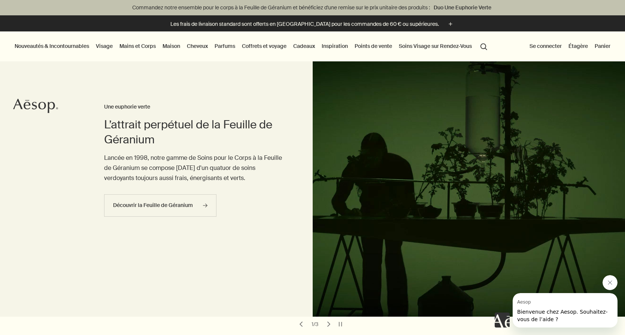
click at [607, 281] on button "Fermer le message de Aesop" at bounding box center [610, 282] width 15 height 15
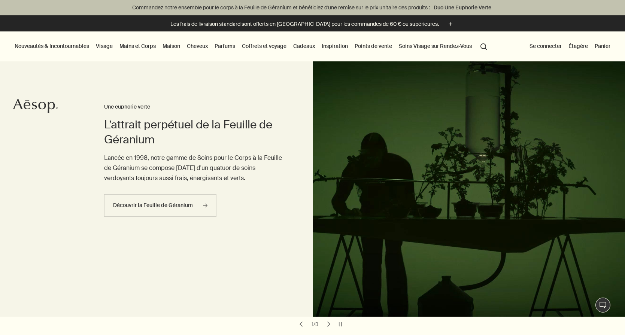
click at [172, 46] on link "Maison" at bounding box center [171, 46] width 21 height 10
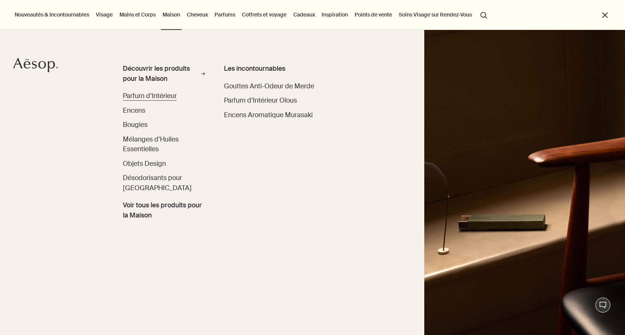
click at [142, 99] on span "Parfum d’Intérieur" at bounding box center [150, 96] width 54 height 8
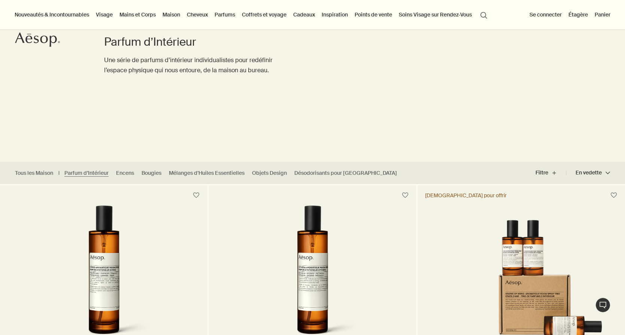
scroll to position [14, 0]
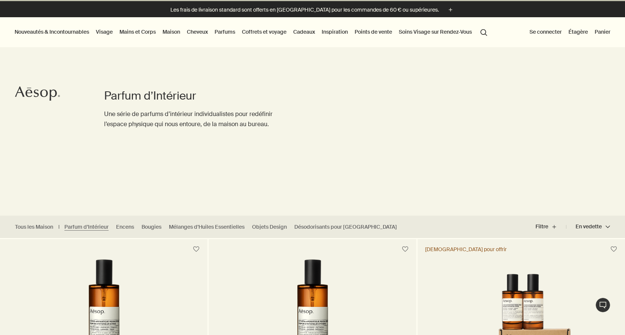
click at [179, 31] on link "Maison" at bounding box center [171, 32] width 21 height 10
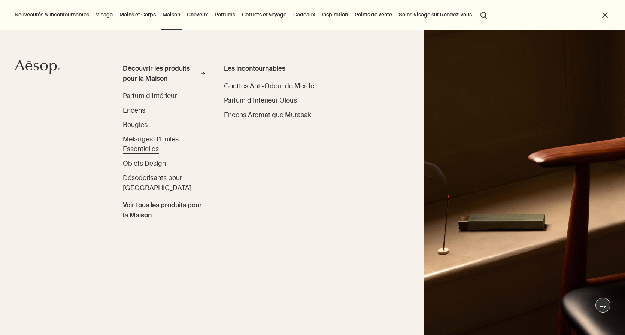
click at [132, 148] on span "Mélanges d’Huiles Essentielles" at bounding box center [151, 144] width 56 height 18
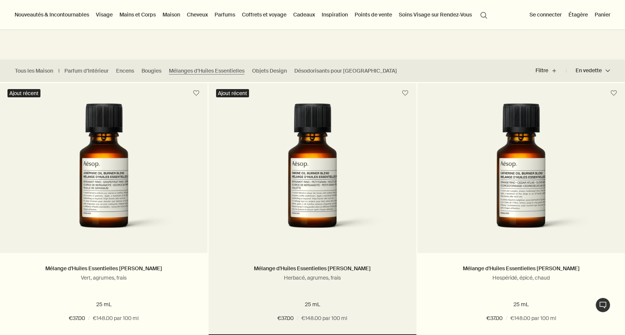
scroll to position [158, 0]
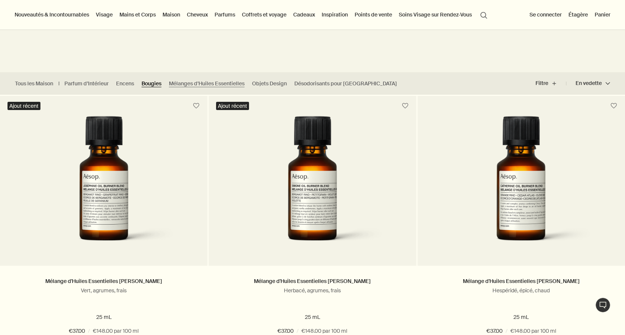
click at [154, 85] on link "Bougies" at bounding box center [152, 83] width 20 height 7
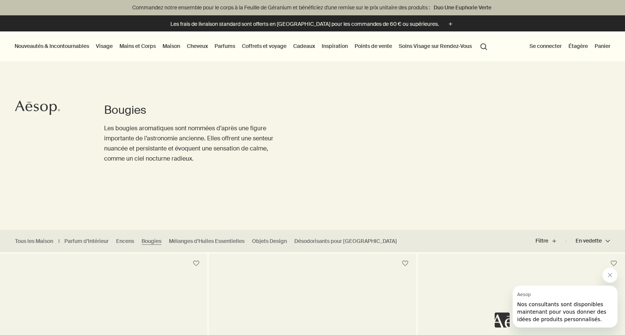
click at [486, 48] on button "search Rechercher" at bounding box center [483, 46] width 13 height 14
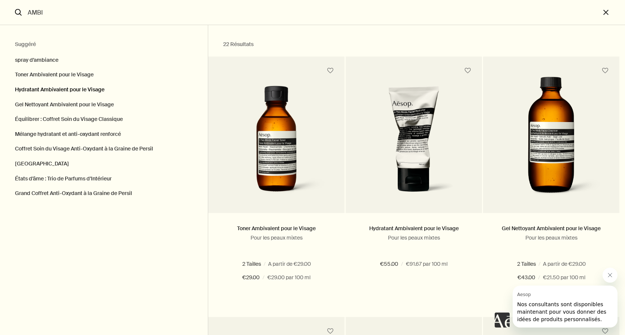
click at [78, 86] on button "Hydratant Ambivalent pour le Visage" at bounding box center [104, 89] width 208 height 15
type input "Hydratant Ambivalent pour le Visage"
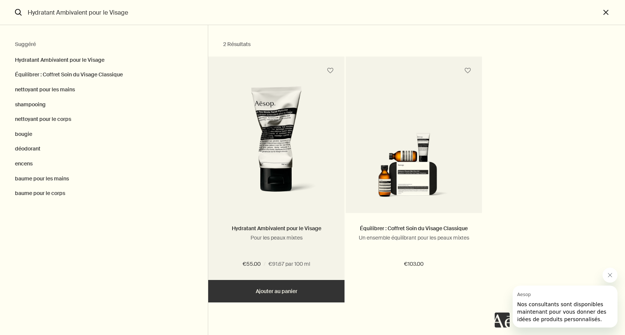
click at [255, 129] on img "Rechercher" at bounding box center [277, 144] width 114 height 116
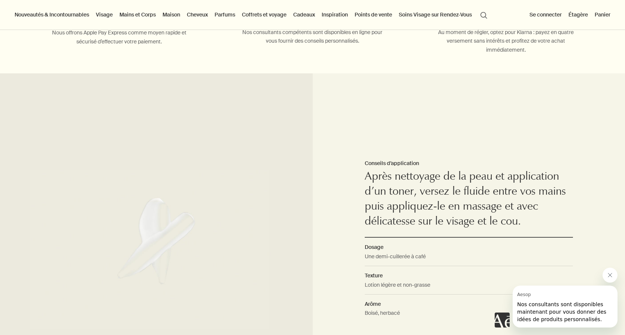
scroll to position [422, 0]
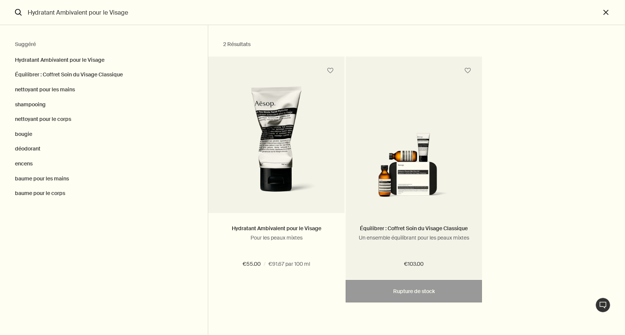
click at [373, 151] on img "Rechercher" at bounding box center [414, 167] width 114 height 69
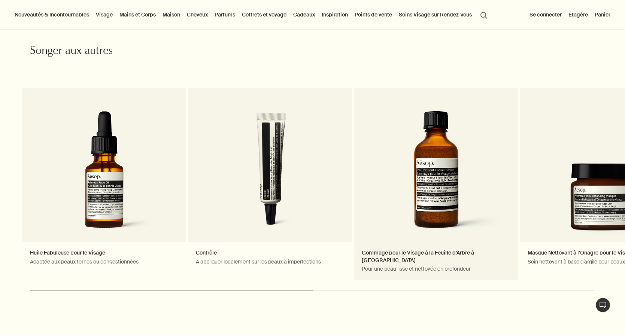
scroll to position [865, 0]
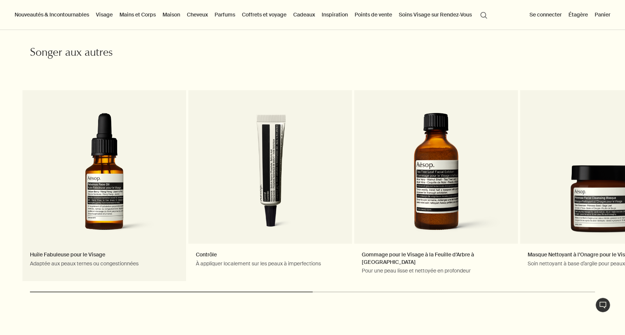
click at [136, 172] on link "Huile Fabuleuse pour le Visage Adaptée aux peaux ternes ou congestionnées" at bounding box center [104, 186] width 164 height 192
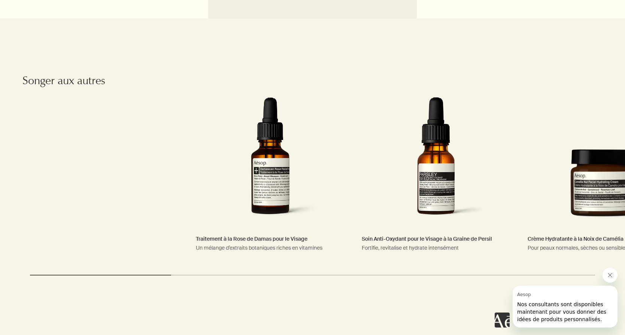
scroll to position [1190, 0]
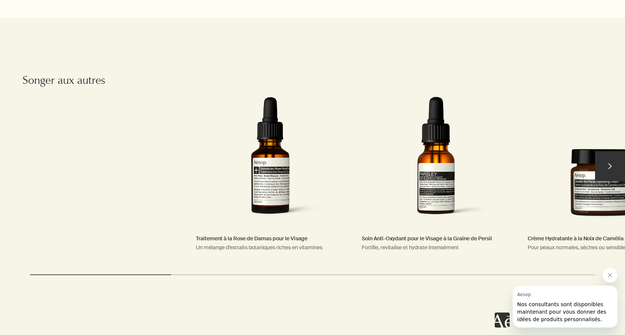
click at [426, 174] on link "Soin Anti-Oxydant pour le Visage à la Graine de Persil Fortifie, revitalise et …" at bounding box center [436, 169] width 164 height 191
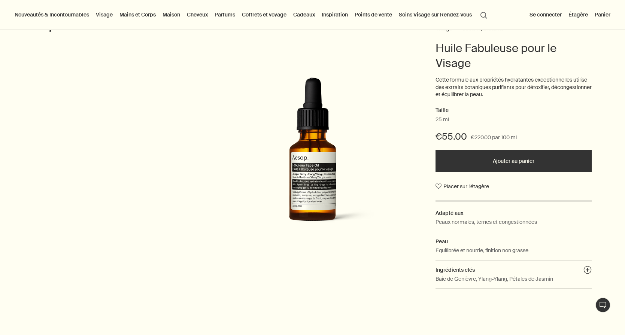
scroll to position [82, 0]
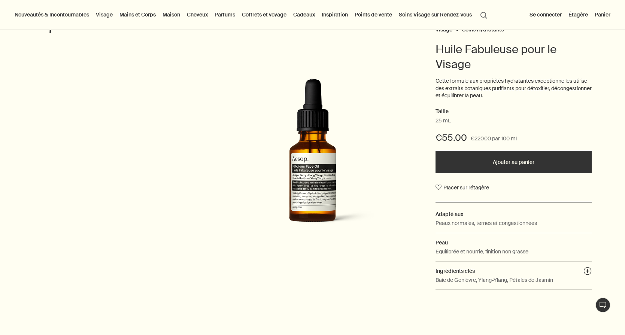
click at [103, 16] on link "Visage" at bounding box center [104, 15] width 20 height 10
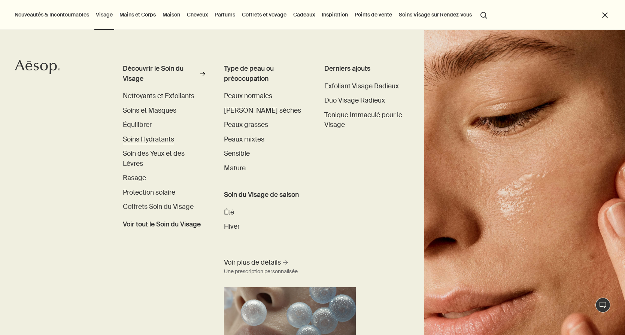
click at [134, 139] on span "Soins Hydratants" at bounding box center [148, 139] width 51 height 8
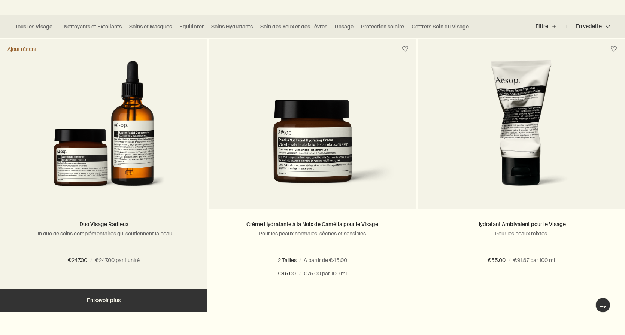
scroll to position [95, 0]
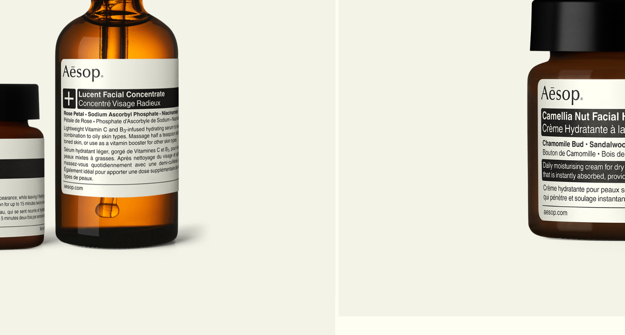
click at [43, 179] on img at bounding box center [104, 248] width 122 height 139
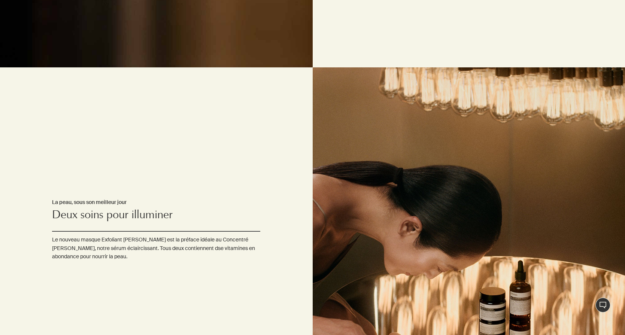
scroll to position [662, 0]
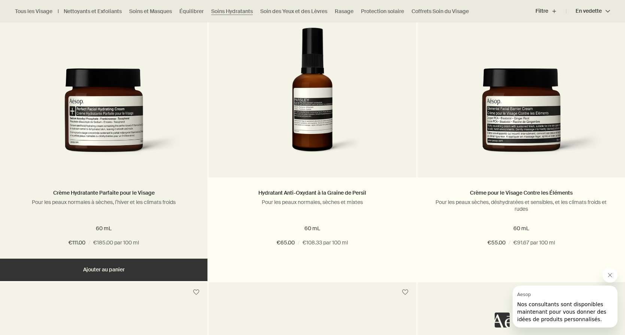
scroll to position [1071, 0]
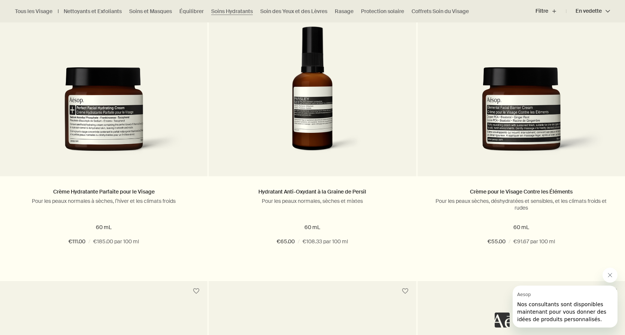
click at [610, 274] on icon "Fermer le message de Aesop" at bounding box center [610, 275] width 6 height 6
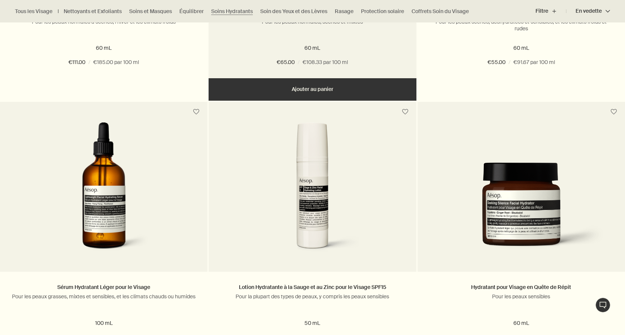
scroll to position [1251, 0]
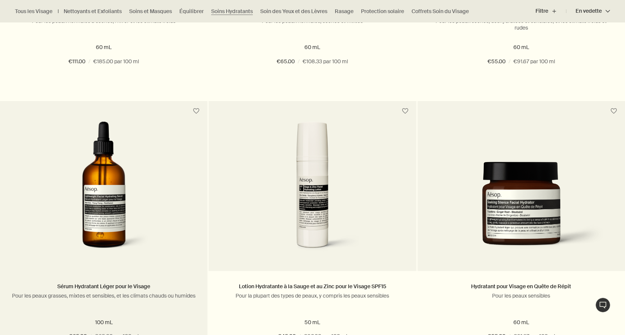
click at [143, 241] on img at bounding box center [104, 190] width 136 height 139
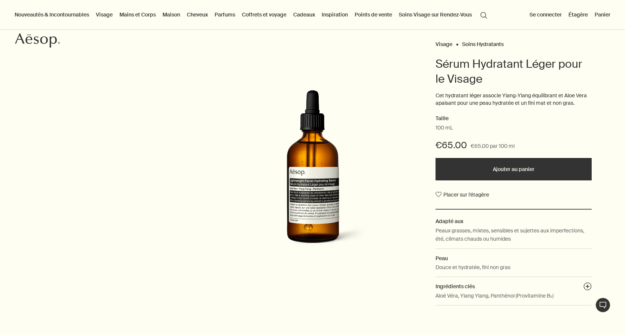
scroll to position [67, 0]
click at [439, 193] on button "Placer sur l'étagère" at bounding box center [463, 194] width 54 height 13
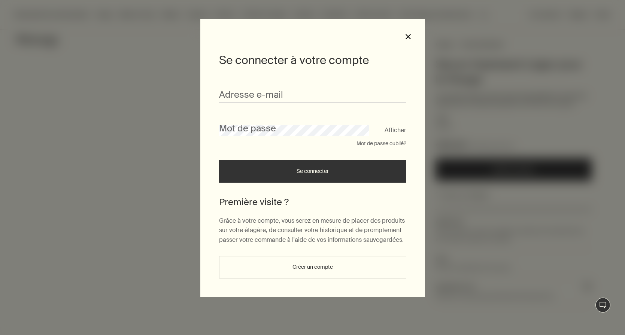
click at [409, 34] on button "close" at bounding box center [408, 36] width 7 height 7
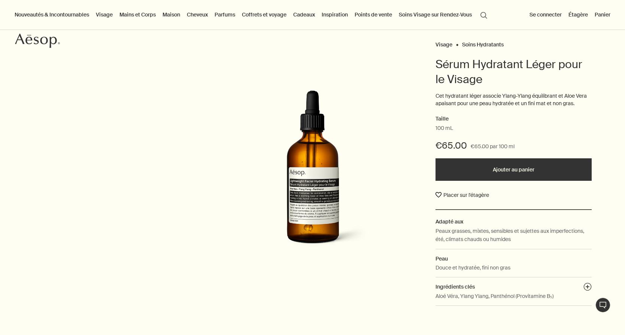
click at [440, 195] on button "Placer sur l'étagère" at bounding box center [463, 194] width 54 height 13
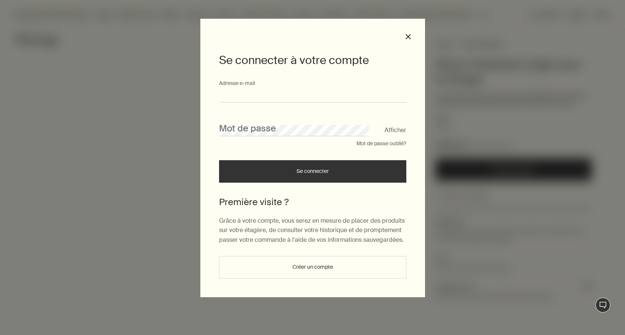
type input "**********"
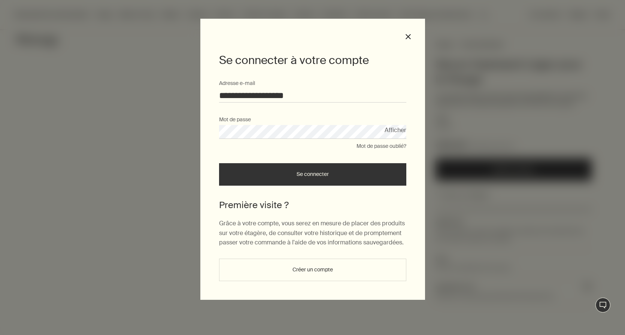
click at [262, 172] on button "Se connecter" at bounding box center [312, 174] width 187 height 22
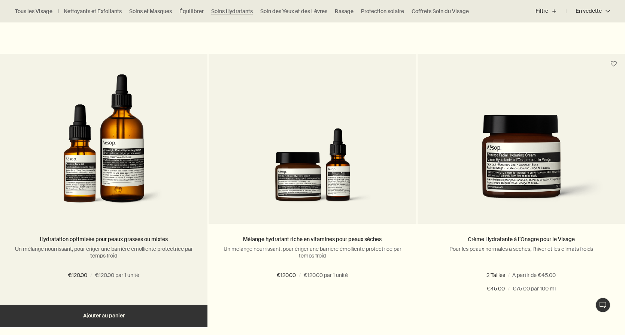
scroll to position [1848, 0]
click at [79, 200] on img at bounding box center [104, 143] width 120 height 139
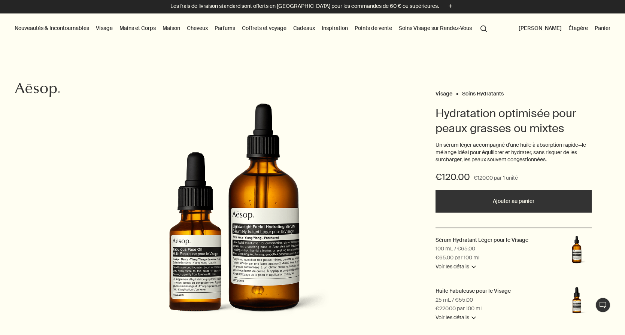
scroll to position [22, 0]
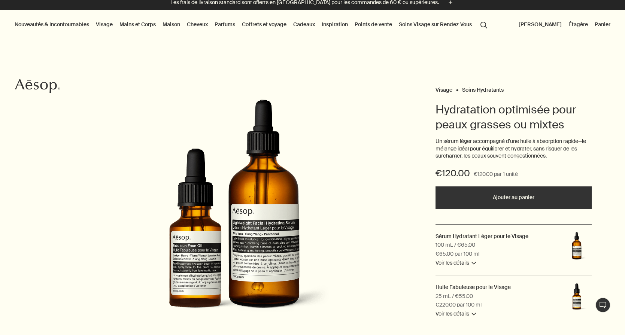
click at [576, 303] on img at bounding box center [577, 298] width 30 height 30
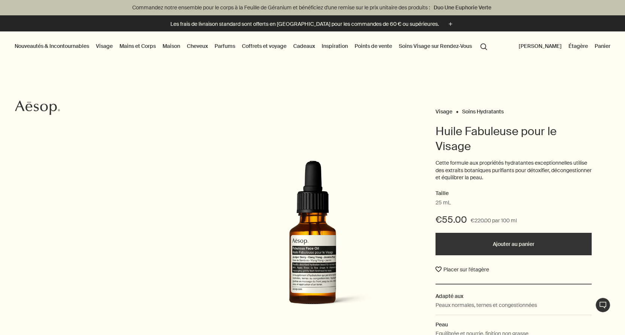
click at [447, 268] on button "Placer sur l'étagère" at bounding box center [463, 269] width 54 height 13
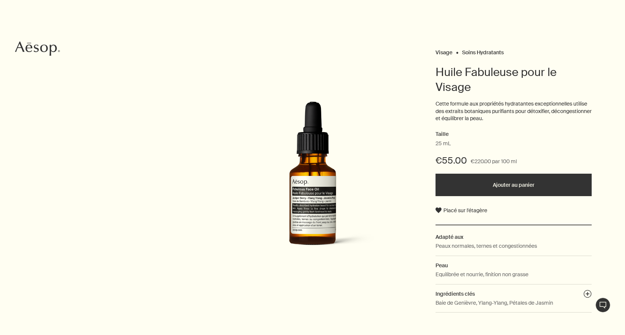
scroll to position [59, 0]
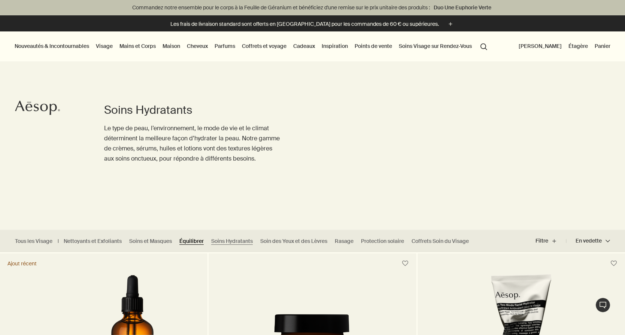
click at [191, 241] on link "Équilibrer" at bounding box center [191, 241] width 24 height 7
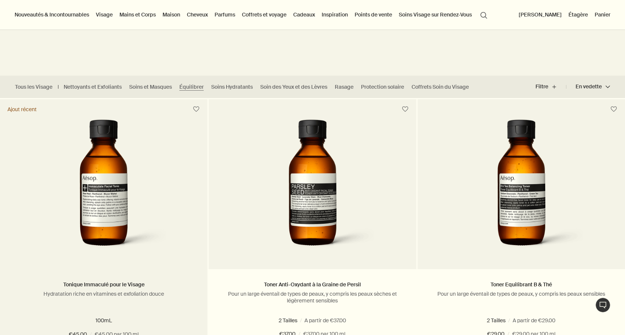
scroll to position [151, 0]
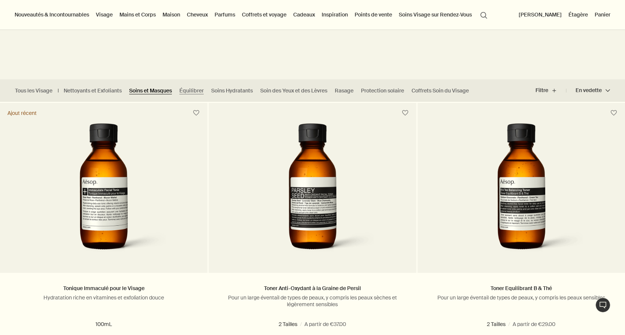
click at [139, 89] on link "Soins et Masques" at bounding box center [150, 90] width 43 height 7
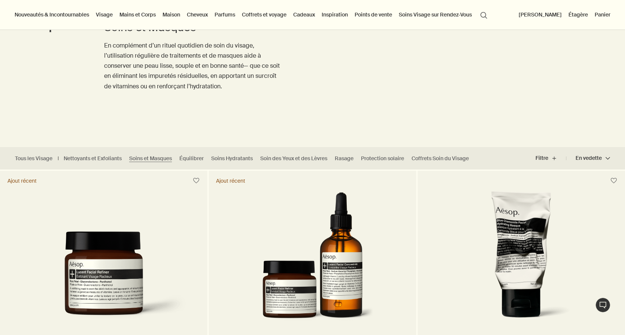
scroll to position [58, 0]
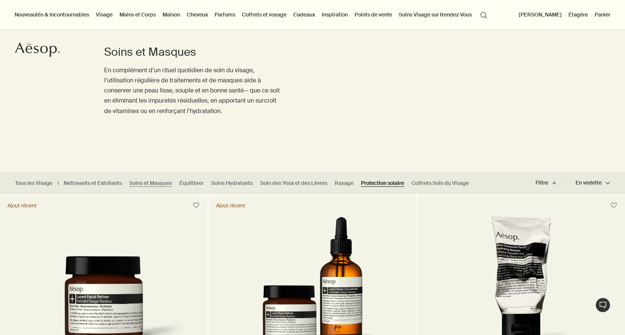
click at [374, 184] on link "Protection solaire" at bounding box center [382, 183] width 43 height 7
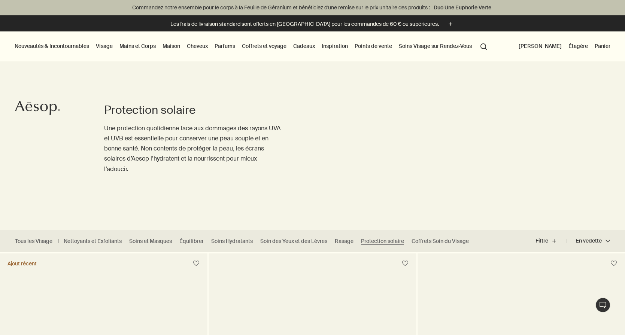
click at [130, 46] on link "Mains et Corps" at bounding box center [137, 46] width 39 height 10
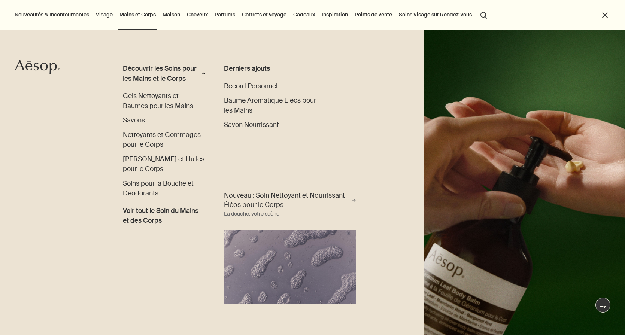
click at [135, 137] on span "Nettoyants et Gommages pour le Corps" at bounding box center [162, 140] width 78 height 18
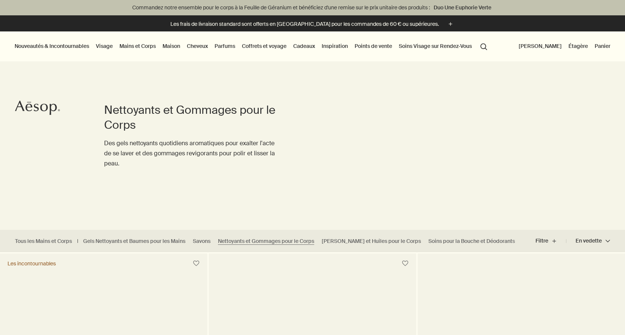
click at [144, 44] on link "Mains et Corps" at bounding box center [137, 46] width 39 height 10
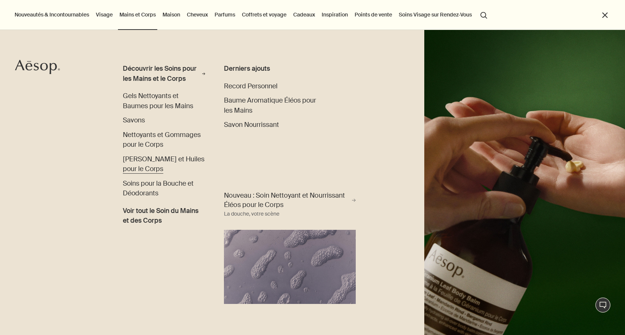
click at [143, 164] on span "[PERSON_NAME] et Huiles pour le Corps" at bounding box center [164, 164] width 82 height 18
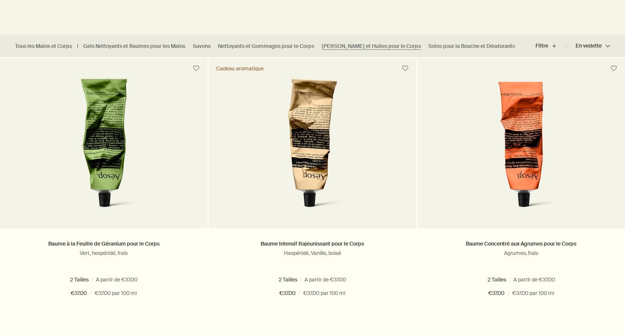
scroll to position [195, 0]
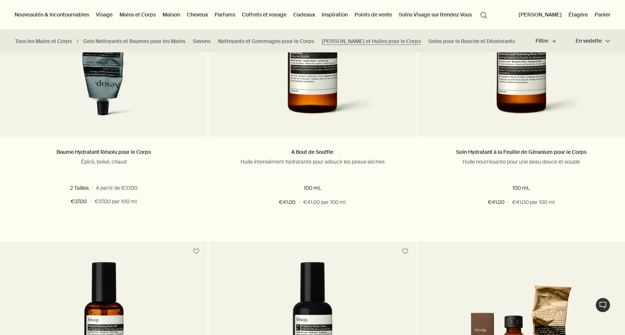
scroll to position [475, 0]
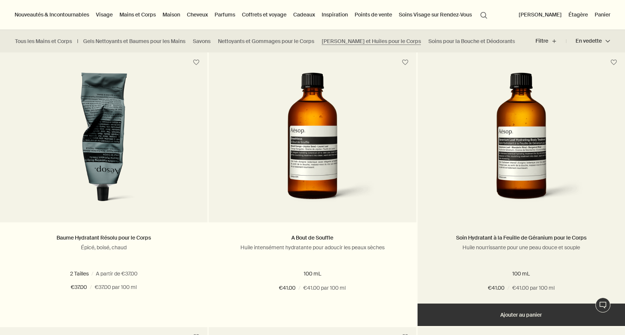
click at [521, 171] on img at bounding box center [521, 142] width 136 height 139
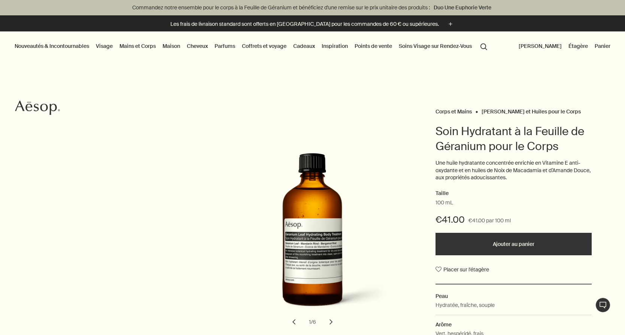
click at [333, 323] on button "chevron" at bounding box center [331, 322] width 16 height 16
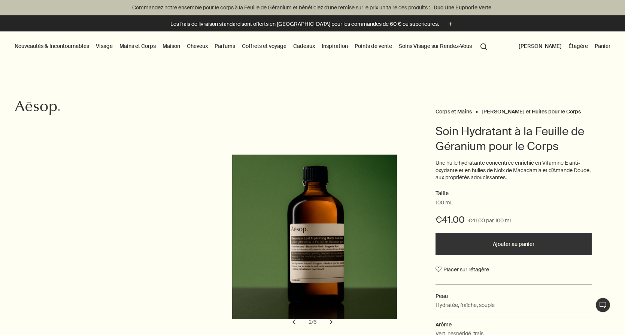
click at [333, 323] on button "chevron" at bounding box center [331, 322] width 16 height 16
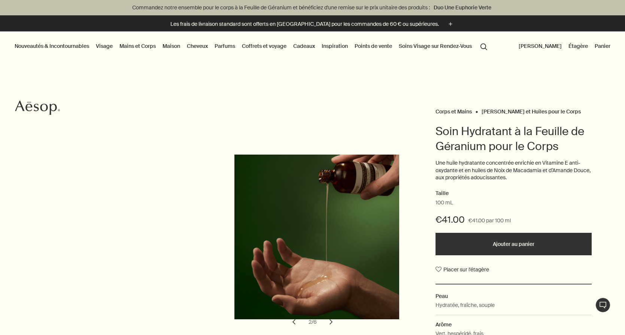
click at [333, 323] on button "chevron" at bounding box center [331, 322] width 16 height 16
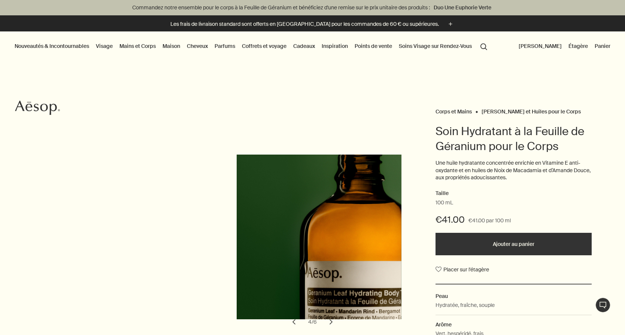
click at [333, 323] on button "chevron" at bounding box center [331, 322] width 16 height 16
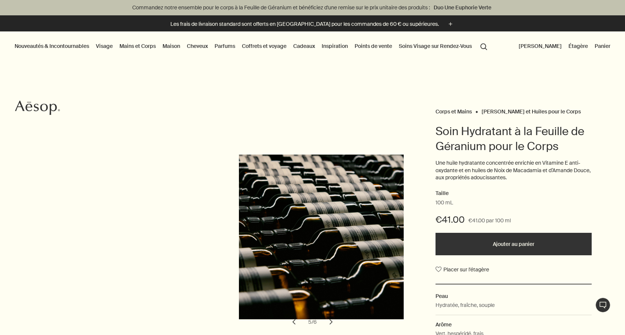
click at [333, 323] on button "chevron" at bounding box center [331, 322] width 16 height 16
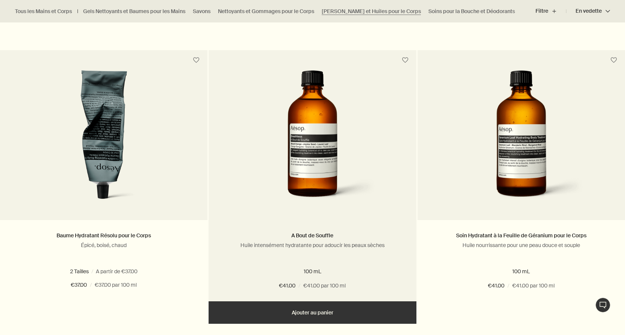
scroll to position [479, 0]
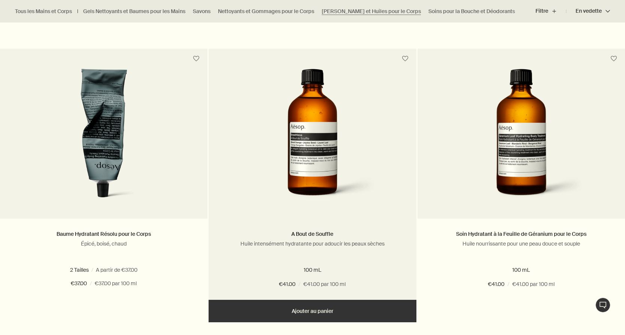
click at [288, 141] on img at bounding box center [313, 138] width 136 height 139
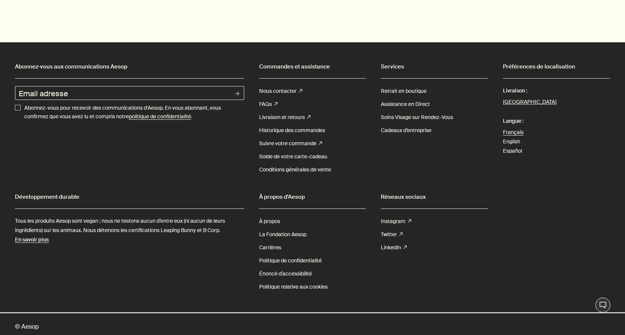
scroll to position [1101, 0]
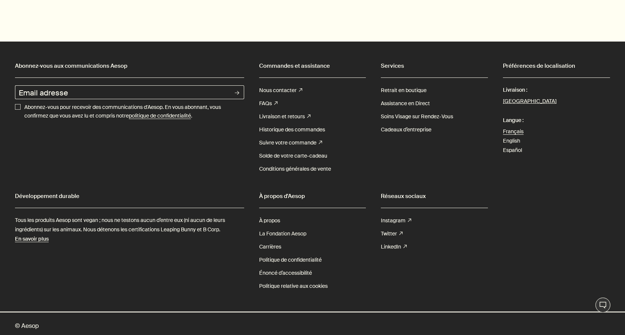
click at [292, 228] on link "La Fondation Aesop" at bounding box center [282, 233] width 47 height 13
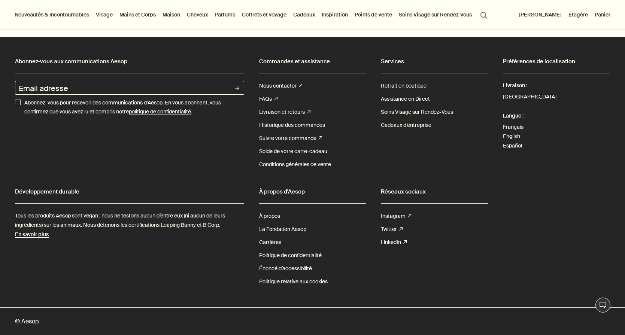
scroll to position [2775, 0]
click at [400, 110] on link "Soins Visage sur Rendez-Vous" at bounding box center [417, 112] width 72 height 13
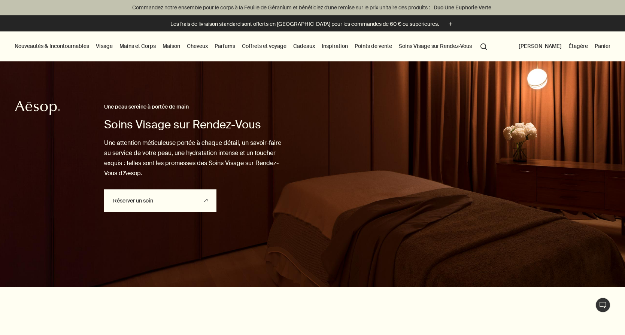
click at [123, 197] on link "Réserver un soin rightUpArrow" at bounding box center [160, 201] width 112 height 22
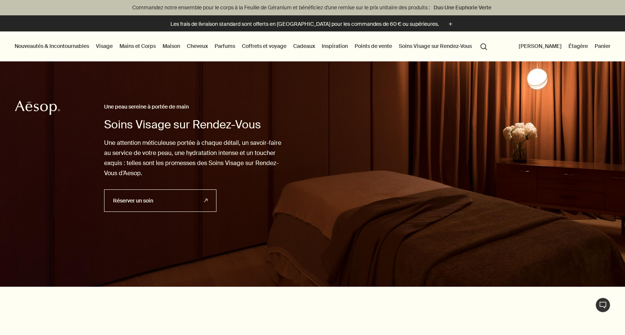
click at [206, 45] on link "Cheveux" at bounding box center [197, 46] width 24 height 10
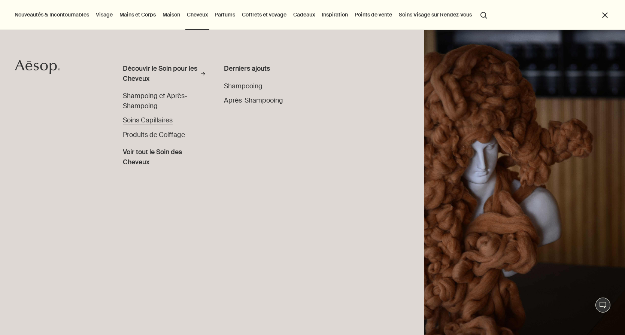
click at [167, 124] on span "Soins Capillaires" at bounding box center [148, 120] width 50 height 8
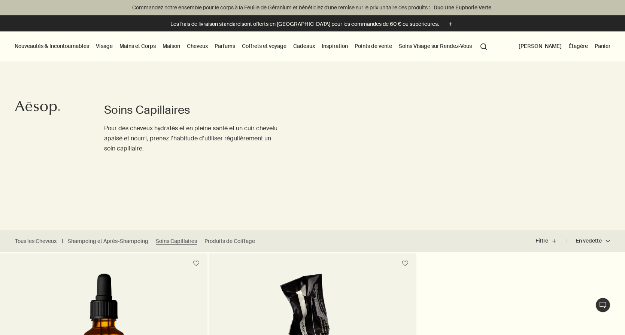
click at [196, 49] on link "Cheveux" at bounding box center [197, 46] width 24 height 10
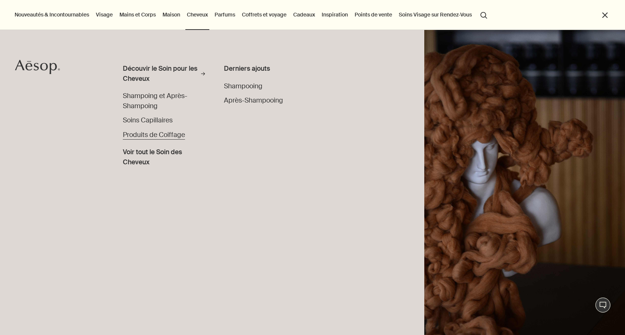
click at [160, 134] on span "Produits de Coiffage" at bounding box center [154, 135] width 62 height 8
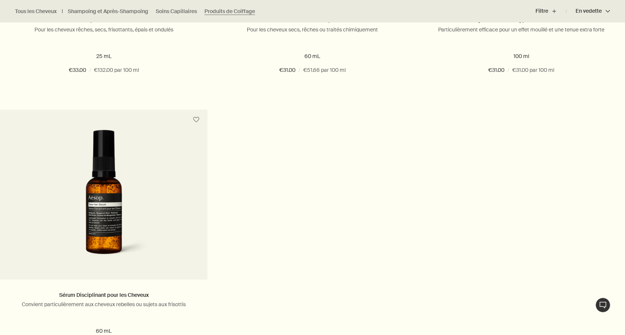
scroll to position [419, 0]
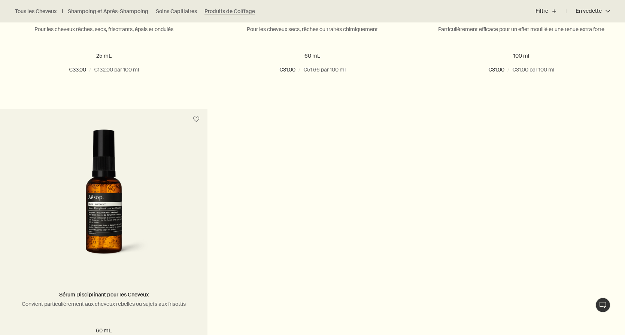
click at [112, 199] on img at bounding box center [104, 199] width 142 height 139
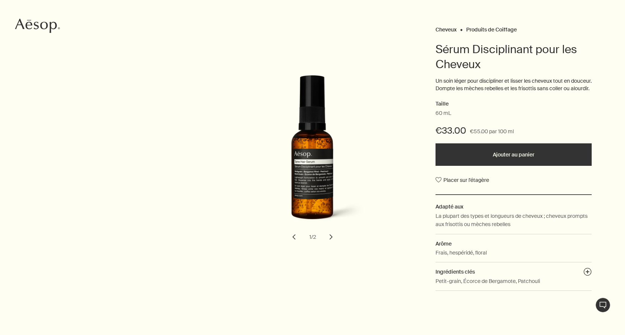
scroll to position [82, 0]
click at [331, 240] on button "chevron" at bounding box center [331, 237] width 16 height 16
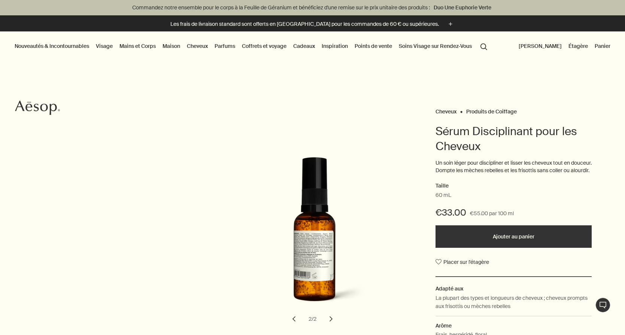
scroll to position [0, 0]
click at [192, 46] on link "Cheveux" at bounding box center [197, 46] width 24 height 10
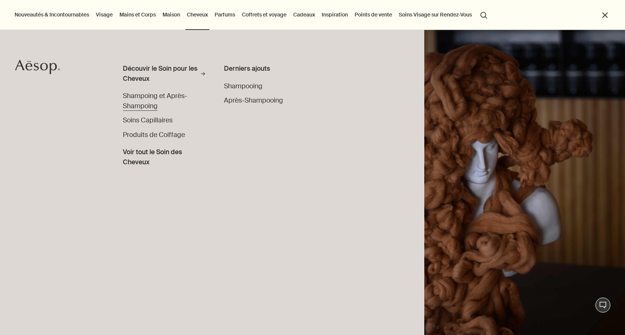
click at [149, 95] on span "Shampoing et Après-Shampoing" at bounding box center [155, 101] width 64 height 18
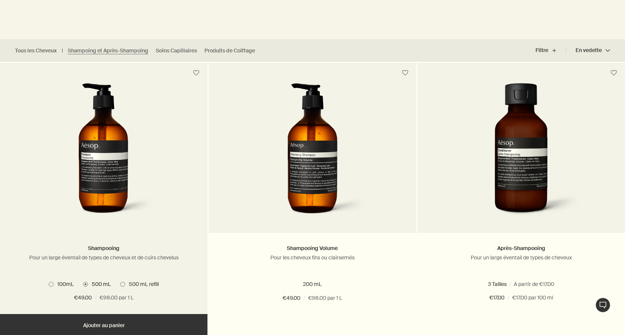
click at [68, 282] on span "100mL" at bounding box center [64, 284] width 20 height 7
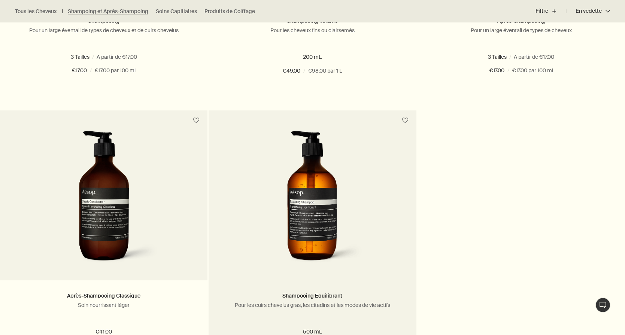
scroll to position [419, 0]
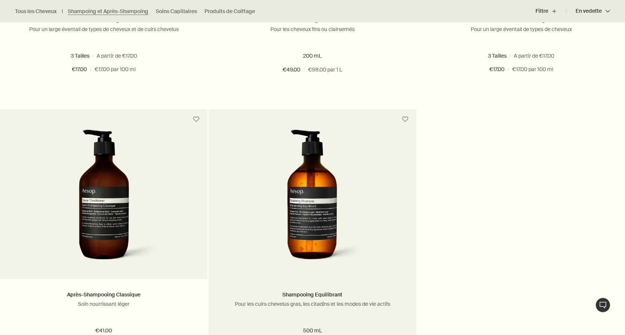
click at [309, 206] on img at bounding box center [313, 199] width 112 height 139
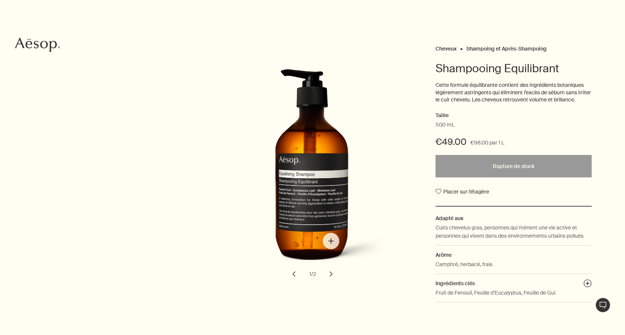
scroll to position [63, 0]
click at [330, 272] on button "chevron" at bounding box center [331, 274] width 16 height 16
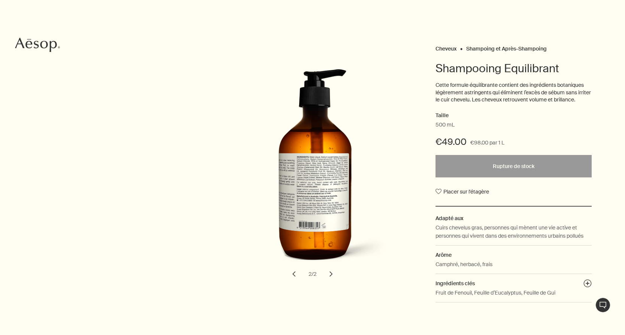
click at [294, 274] on button "chevron" at bounding box center [294, 274] width 16 height 16
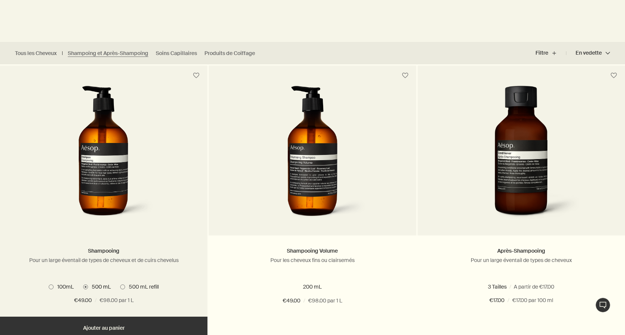
click at [133, 176] on img at bounding box center [104, 155] width 112 height 139
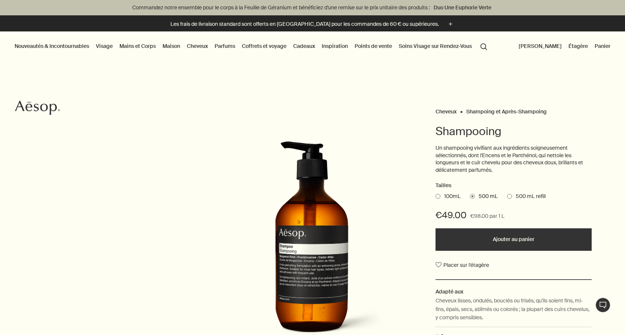
click at [74, 44] on button "Nouveautés & Incontournables" at bounding box center [52, 46] width 78 height 10
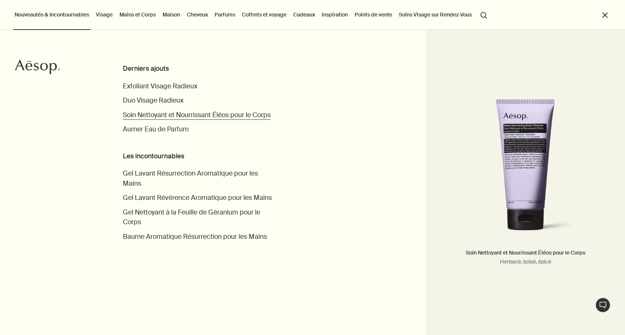
click at [177, 115] on span "Soin Nettoyant et Nourrissant Éléos pour le Corps" at bounding box center [197, 115] width 148 height 8
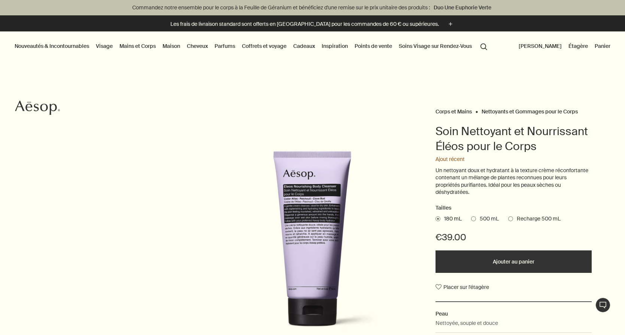
click at [475, 218] on span at bounding box center [473, 219] width 5 height 5
click at [471, 218] on input "500 mL" at bounding box center [471, 217] width 0 height 5
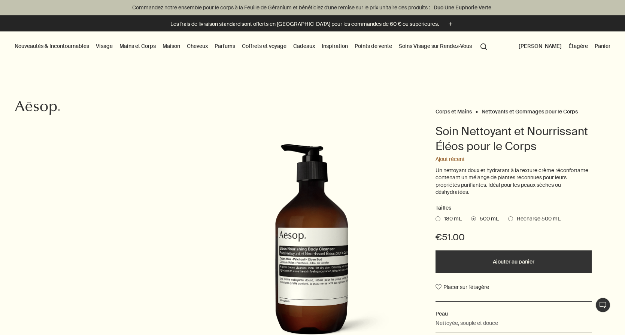
click at [512, 217] on span at bounding box center [510, 219] width 5 height 5
click at [508, 217] on input "Recharge 500 mL" at bounding box center [508, 217] width 0 height 5
